Goal: Transaction & Acquisition: Download file/media

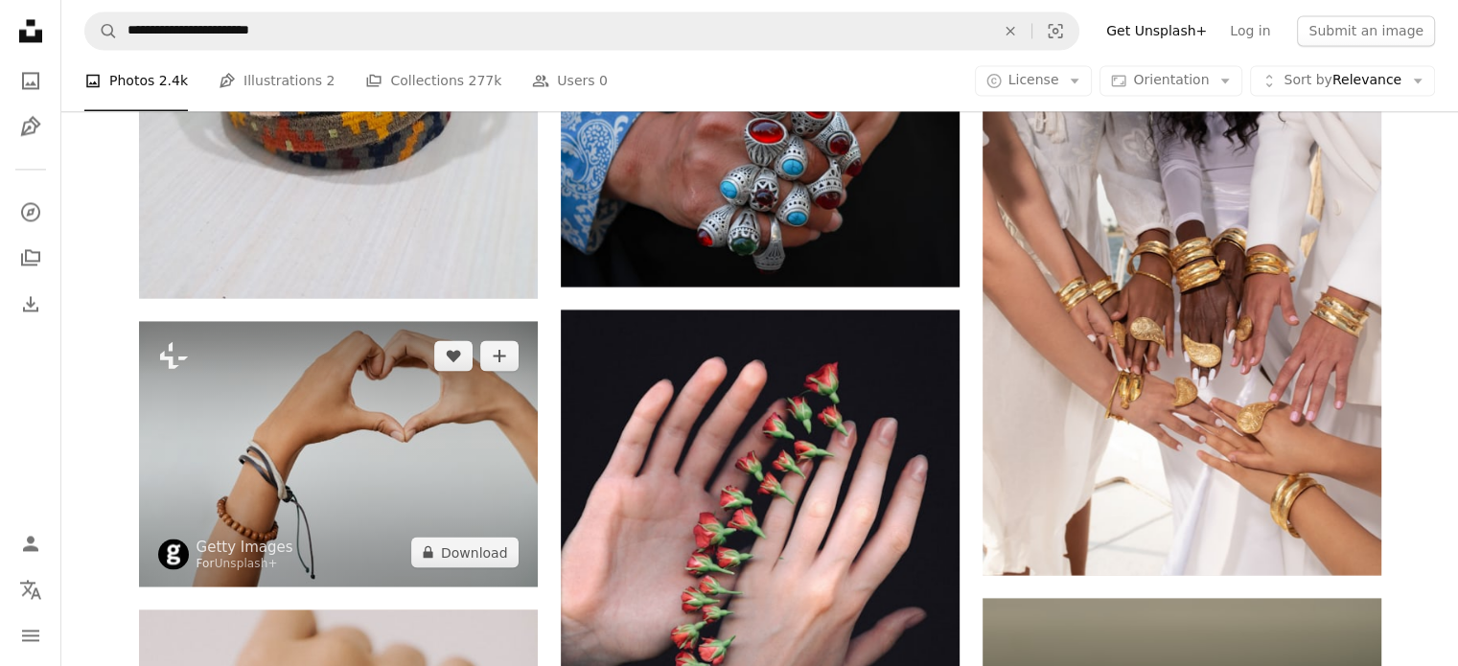
scroll to position [25017, 0]
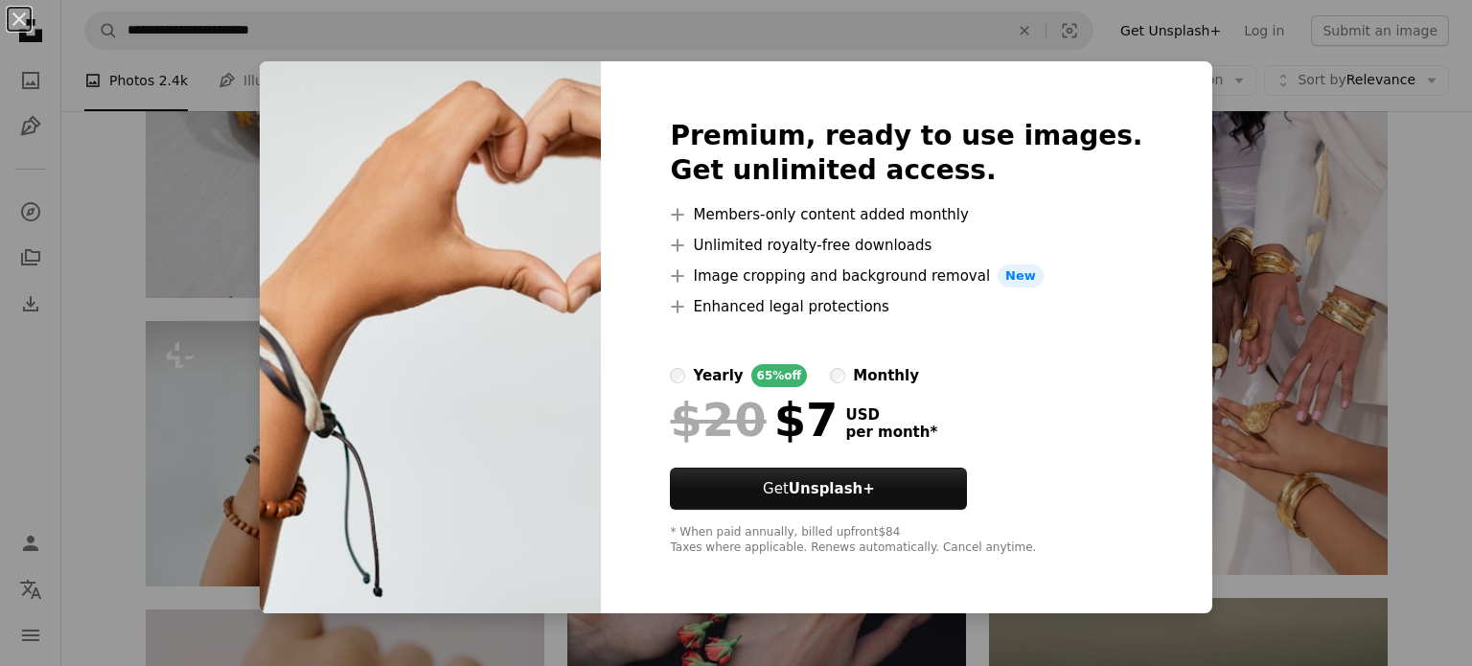
click at [978, 407] on div "$20 $7 USD per month *" at bounding box center [906, 420] width 473 height 50
click at [1181, 283] on div "An X shape Premium, ready to use images. Get unlimited access. A plus sign Memb…" at bounding box center [736, 333] width 1472 height 666
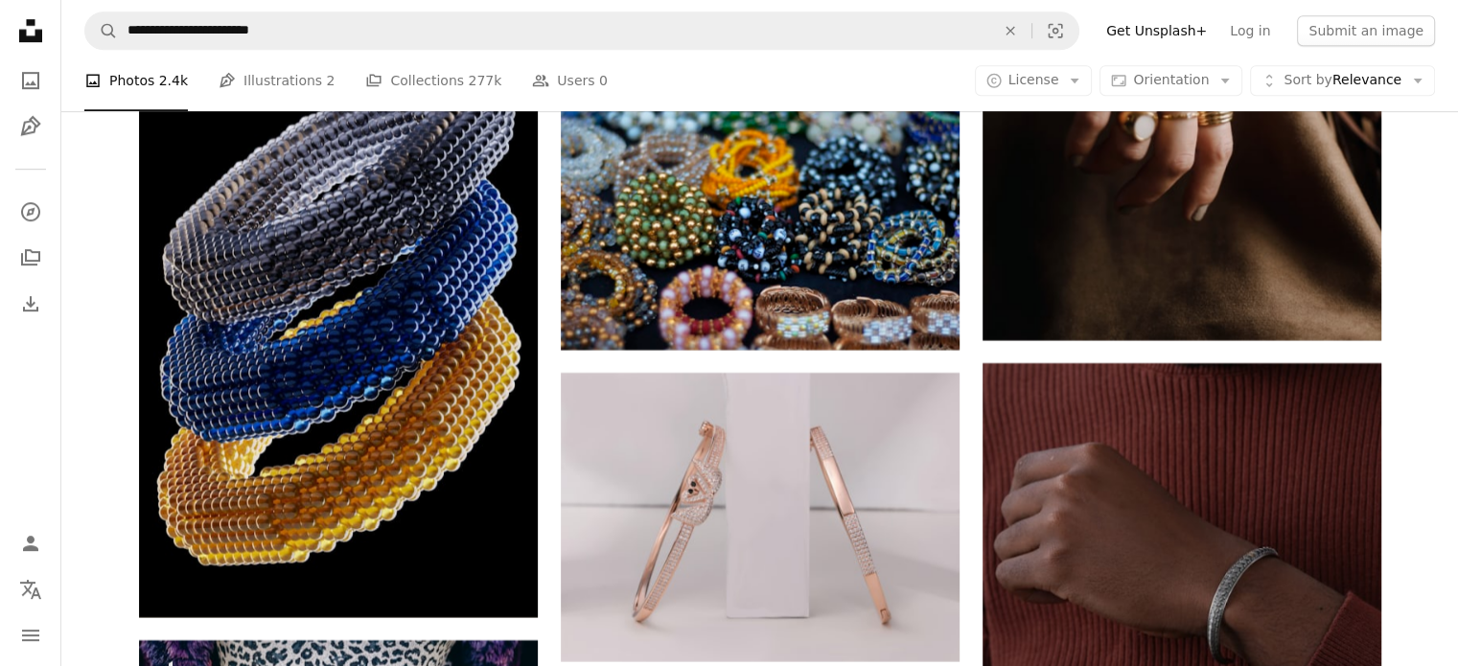
scroll to position [23100, 0]
click at [1266, 35] on link "Log in" at bounding box center [1249, 30] width 63 height 31
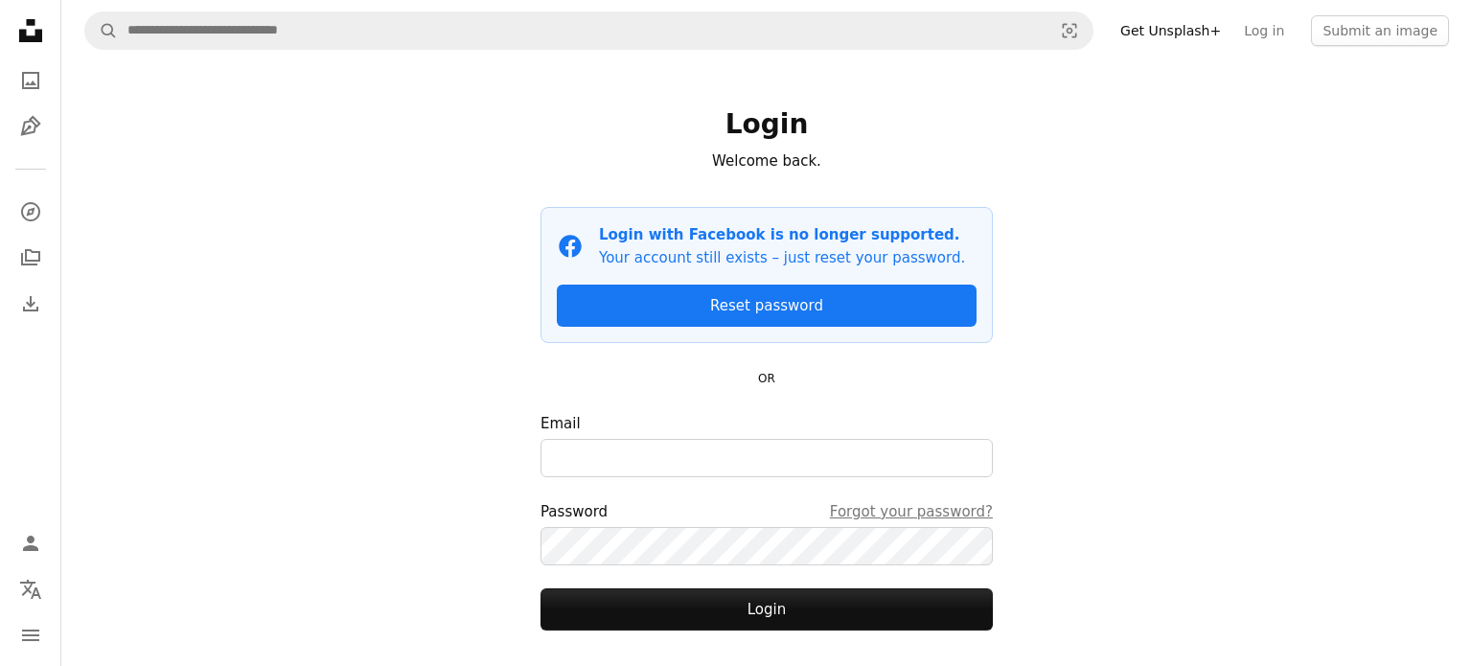
type input "**********"
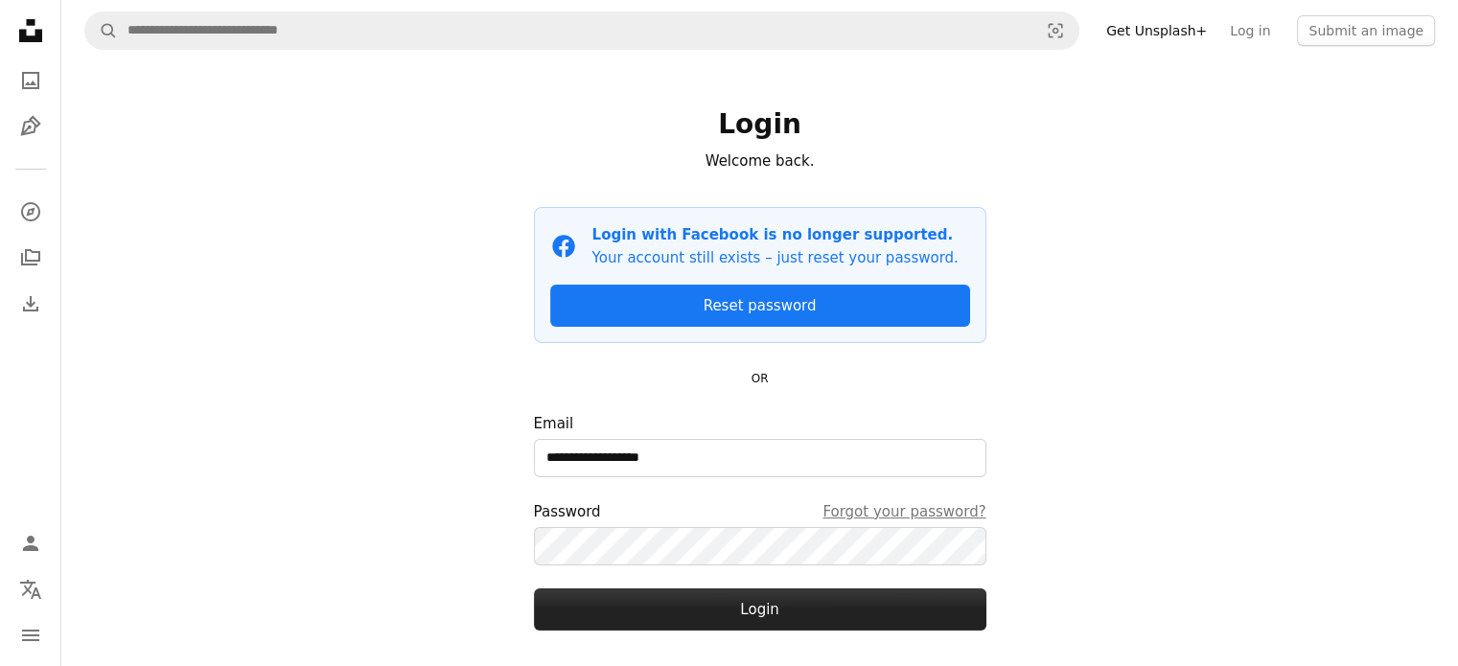
click at [782, 612] on button "Login" at bounding box center [760, 610] width 452 height 42
